Goal: Task Accomplishment & Management: Manage account settings

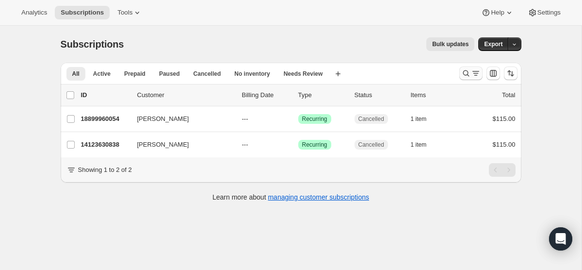
click at [466, 70] on icon "Search and filter results" at bounding box center [466, 73] width 6 height 6
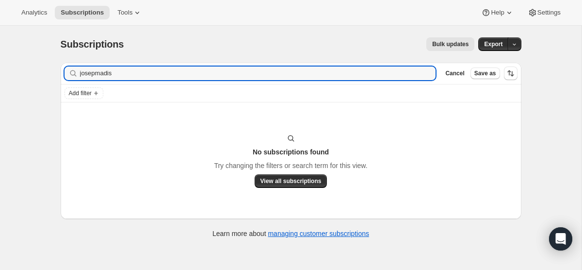
type input "josepmadis"
click at [466, 71] on button "Cancel" at bounding box center [455, 73] width 27 height 12
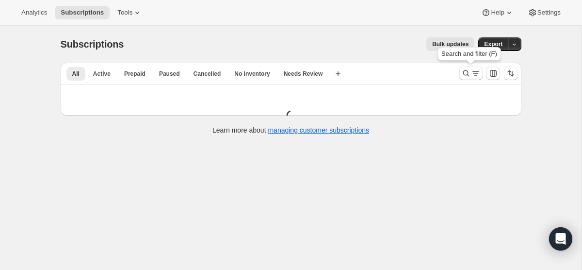
click at [466, 71] on icon "Search and filter results" at bounding box center [467, 73] width 10 height 10
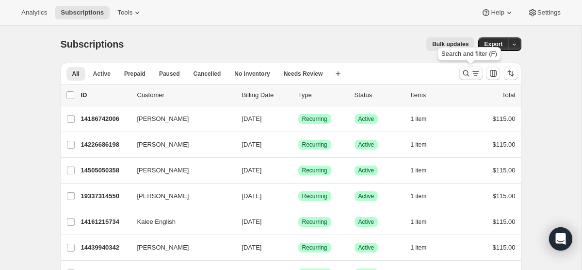
click at [471, 69] on icon "Search and filter results" at bounding box center [476, 73] width 10 height 10
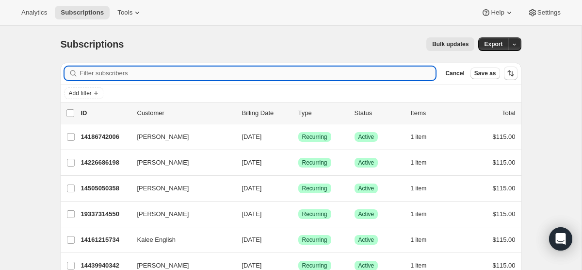
click at [327, 75] on input "Filter subscribers" at bounding box center [258, 73] width 356 height 14
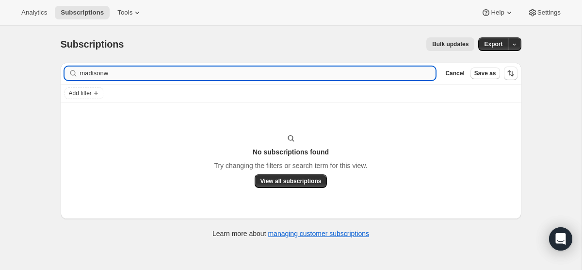
click at [105, 72] on input "madisonw" at bounding box center [258, 73] width 356 height 14
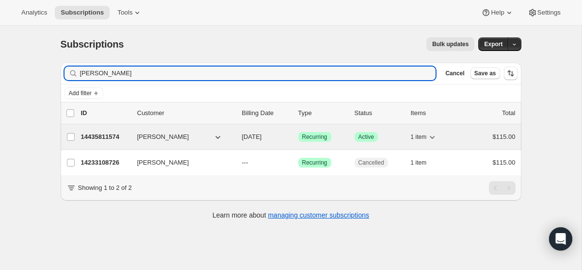
type input "[PERSON_NAME]"
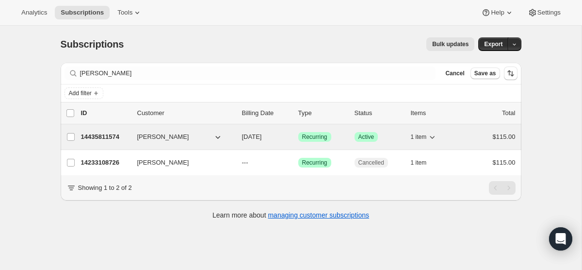
click at [262, 133] on span "[DATE]" at bounding box center [252, 136] width 20 height 7
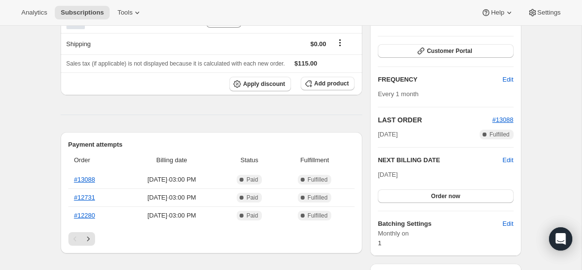
scroll to position [134, 0]
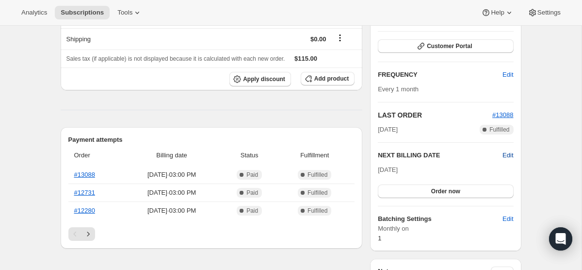
click at [503, 158] on span "Edit" at bounding box center [508, 155] width 11 height 10
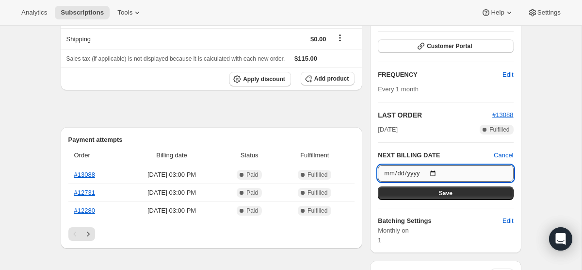
click at [433, 169] on input "[DATE]" at bounding box center [445, 173] width 135 height 17
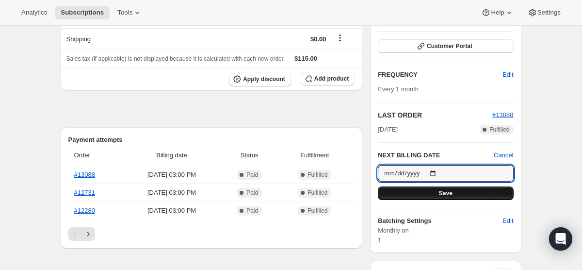
type input "[DATE]"
click at [421, 195] on button "Save" at bounding box center [445, 193] width 135 height 14
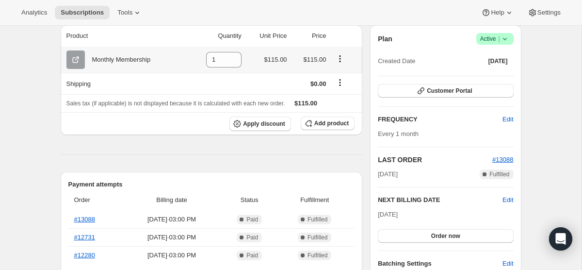
scroll to position [0, 0]
